Goal: Information Seeking & Learning: Learn about a topic

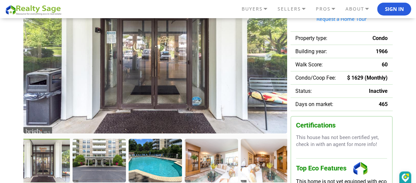
scroll to position [95, 0]
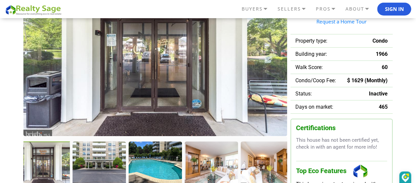
click at [124, 75] on img at bounding box center [155, 51] width 264 height 170
click at [43, 159] on div at bounding box center [43, 163] width 55 height 45
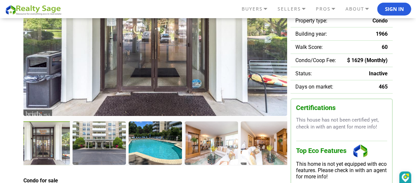
scroll to position [104, 0]
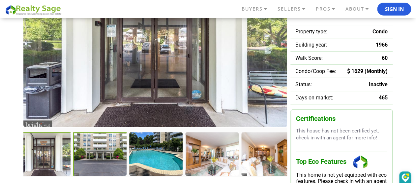
click at [99, 154] on div at bounding box center [100, 154] width 55 height 45
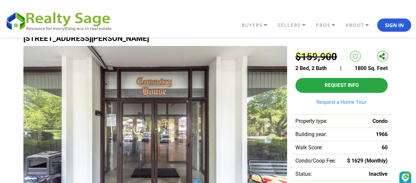
scroll to position [4, 0]
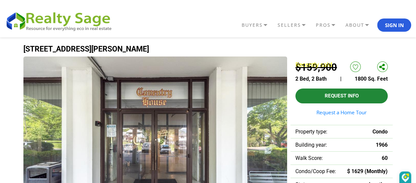
click at [344, 95] on button "Request Info" at bounding box center [342, 95] width 92 height 15
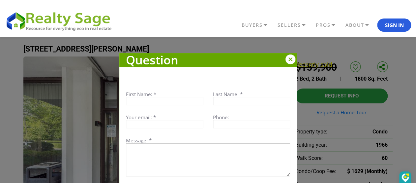
click at [290, 57] on div at bounding box center [291, 59] width 10 height 10
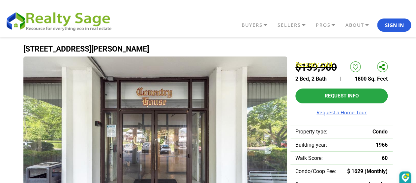
click at [350, 114] on link "Request a Home Tour" at bounding box center [342, 112] width 92 height 5
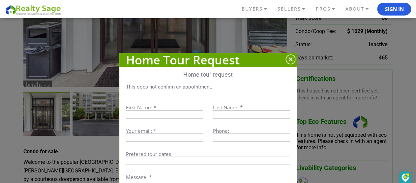
scroll to position [154, 0]
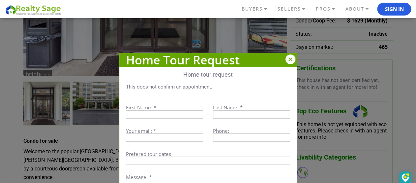
click at [291, 60] on div at bounding box center [291, 59] width 10 height 10
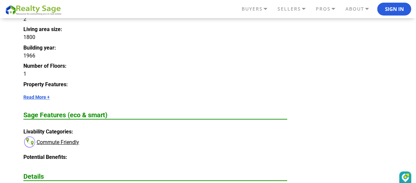
scroll to position [829, 0]
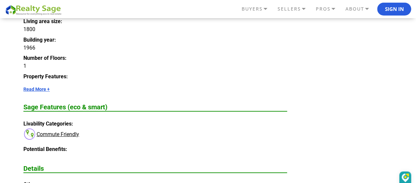
click at [35, 89] on link "Read More +" at bounding box center [155, 88] width 264 height 5
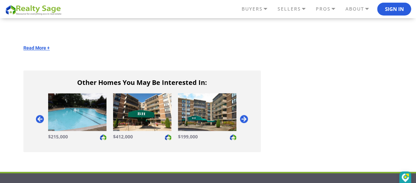
scroll to position [1466, 0]
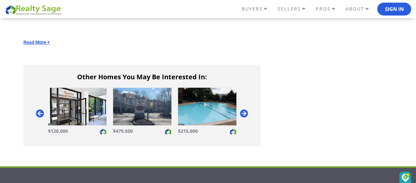
click at [71, 112] on img at bounding box center [77, 106] width 58 height 38
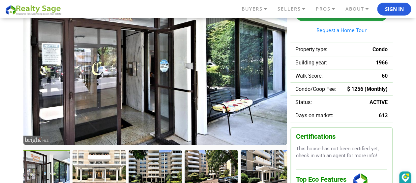
scroll to position [143, 0]
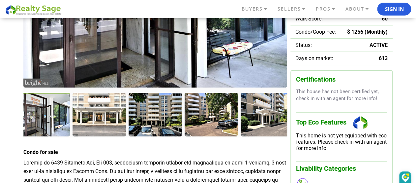
click at [41, 117] on div at bounding box center [43, 115] width 55 height 45
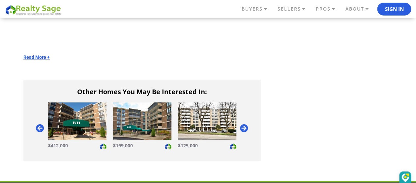
scroll to position [1051, 0]
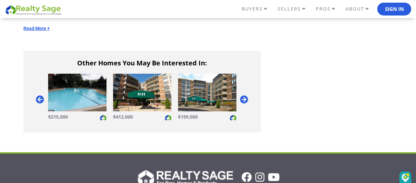
click at [77, 92] on img at bounding box center [77, 93] width 58 height 38
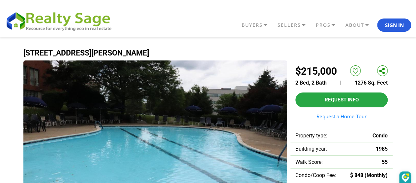
click at [385, 72] on link at bounding box center [382, 70] width 11 height 11
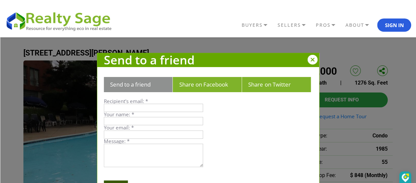
click at [313, 61] on div at bounding box center [313, 60] width 10 height 10
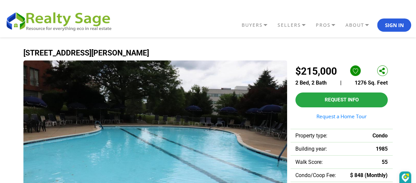
click at [356, 72] on link at bounding box center [355, 70] width 11 height 11
